Goal: Task Accomplishment & Management: Use online tool/utility

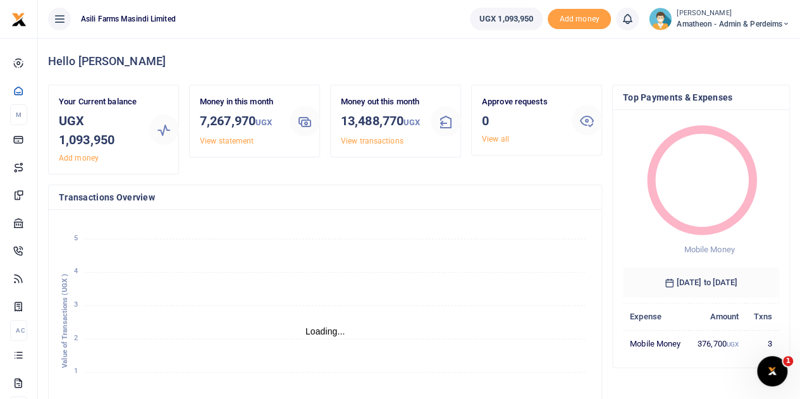
scroll to position [10, 10]
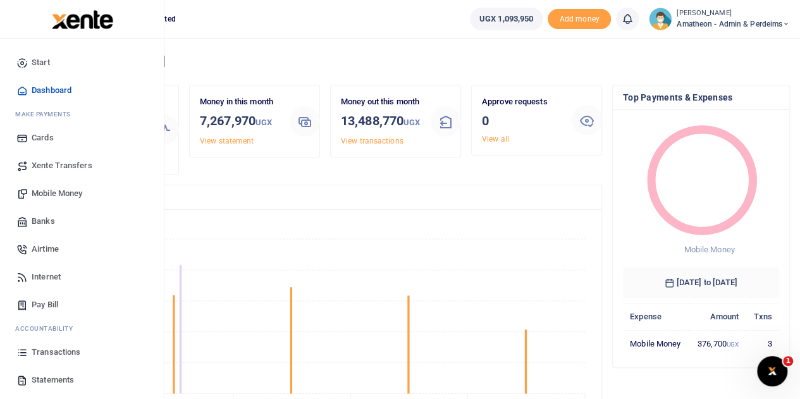
click at [42, 376] on span "Statements" at bounding box center [53, 380] width 42 height 13
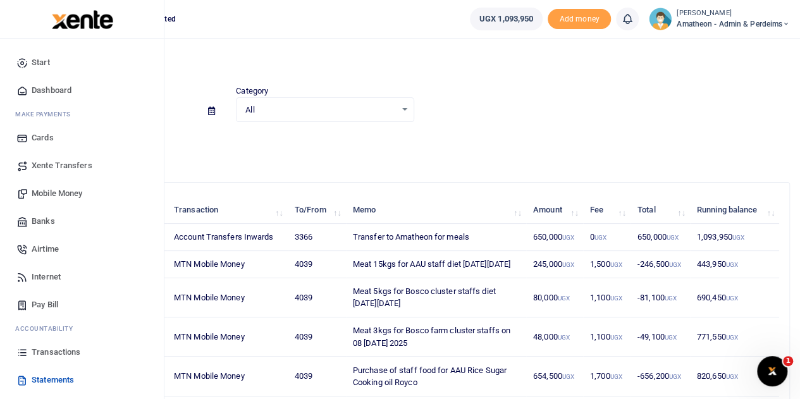
click at [51, 163] on span "Xente Transfers" at bounding box center [62, 165] width 61 height 13
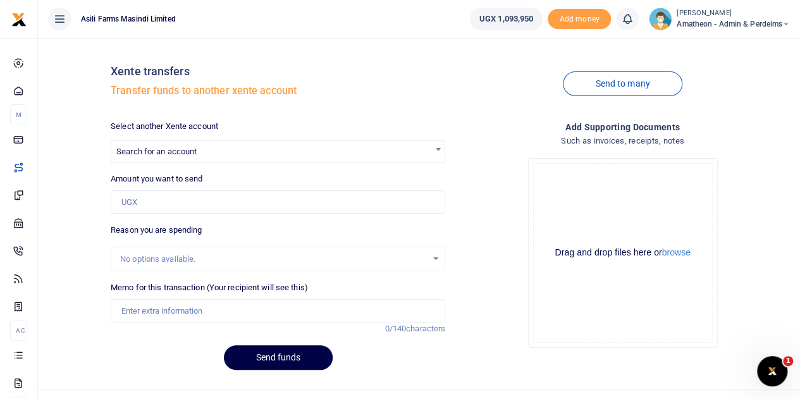
click at [218, 150] on span "Search for an account" at bounding box center [277, 151] width 333 height 20
type input "k"
type input "o"
type input "a"
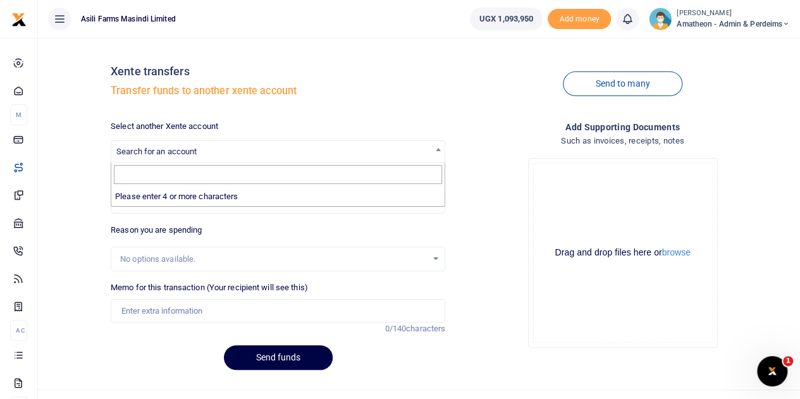
click at [369, 82] on div "Xente transfers Transfer funds to another xente account" at bounding box center [278, 84] width 335 height 72
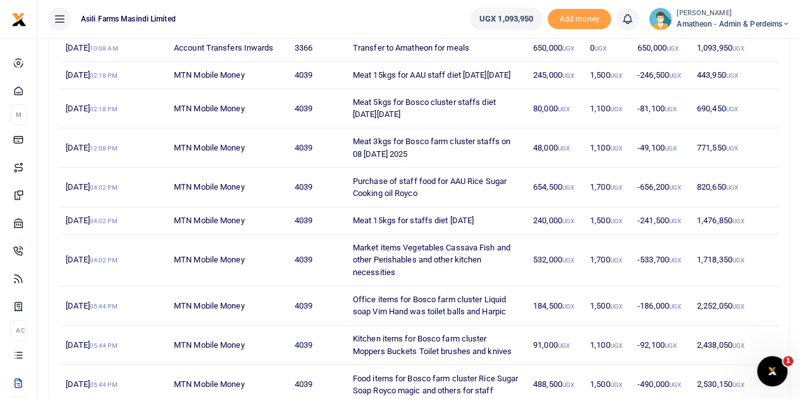
scroll to position [190, 0]
